Goal: Navigation & Orientation: Find specific page/section

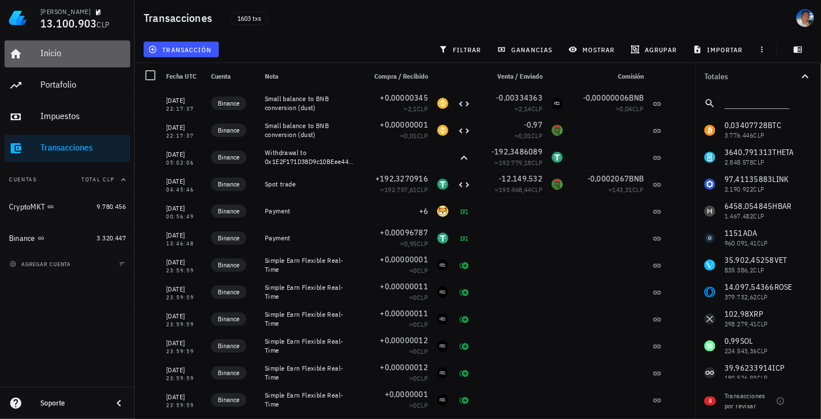
click at [63, 57] on div "Inicio" at bounding box center [82, 53] width 85 height 11
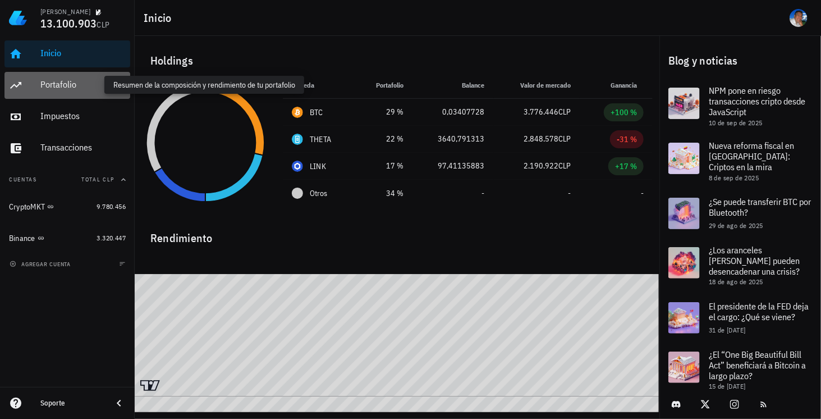
click at [57, 83] on div "Portafolio" at bounding box center [82, 84] width 85 height 11
